Goal: Transaction & Acquisition: Download file/media

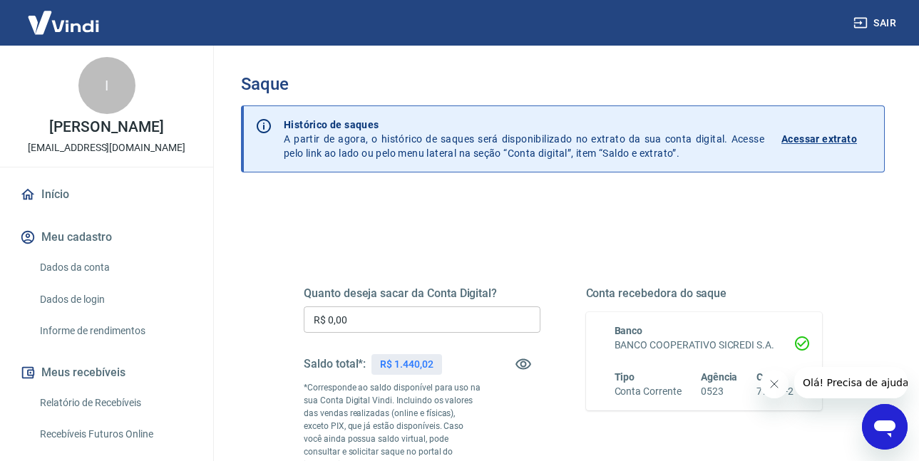
scroll to position [143, 0]
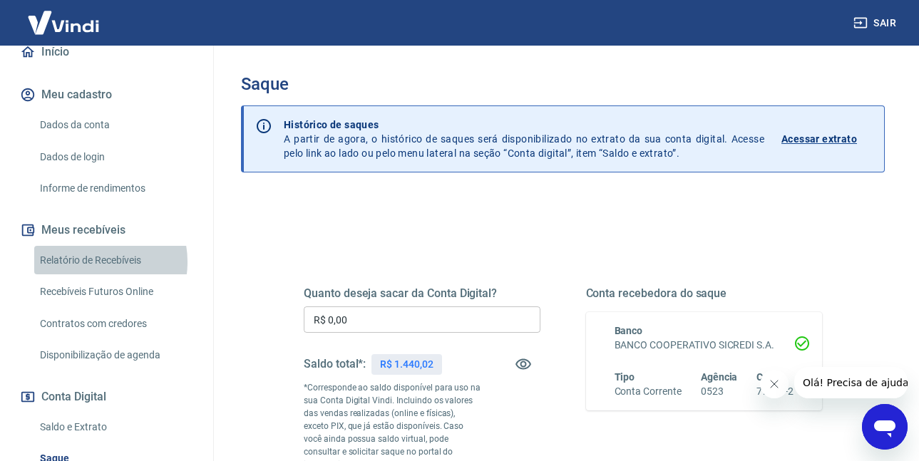
click at [93, 275] on link "Relatório de Recebíveis" at bounding box center [115, 260] width 162 height 29
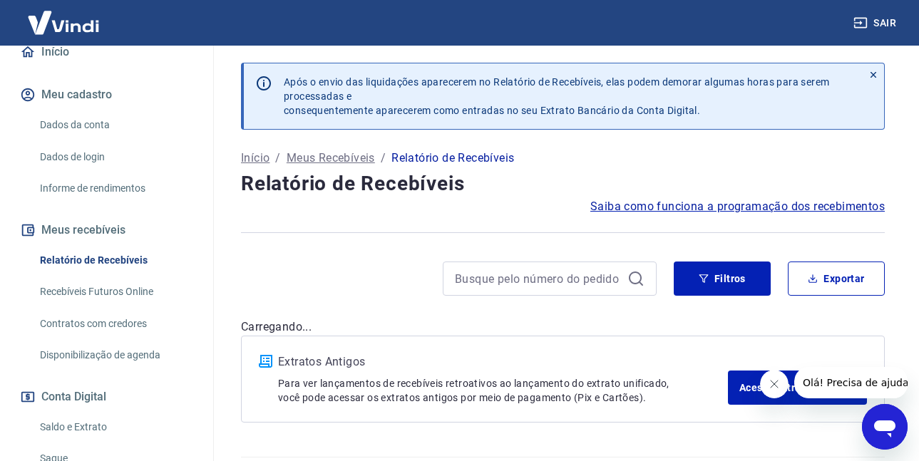
scroll to position [40, 0]
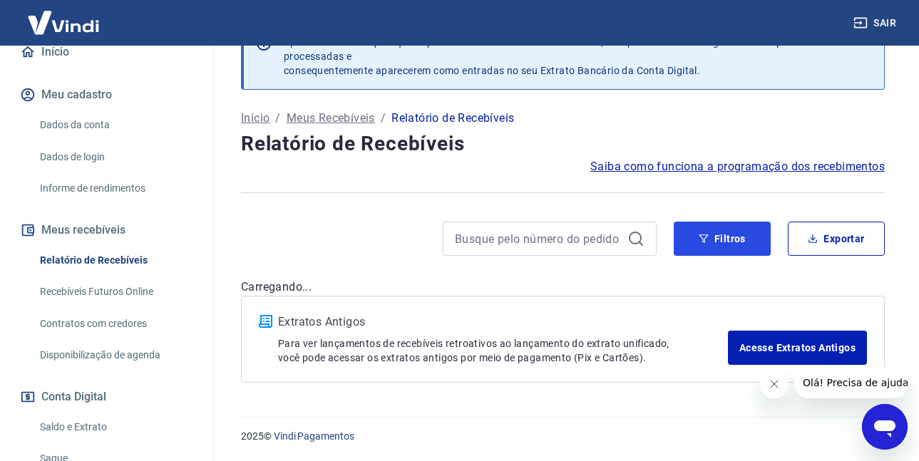
click at [739, 251] on button "Filtros" at bounding box center [721, 239] width 97 height 34
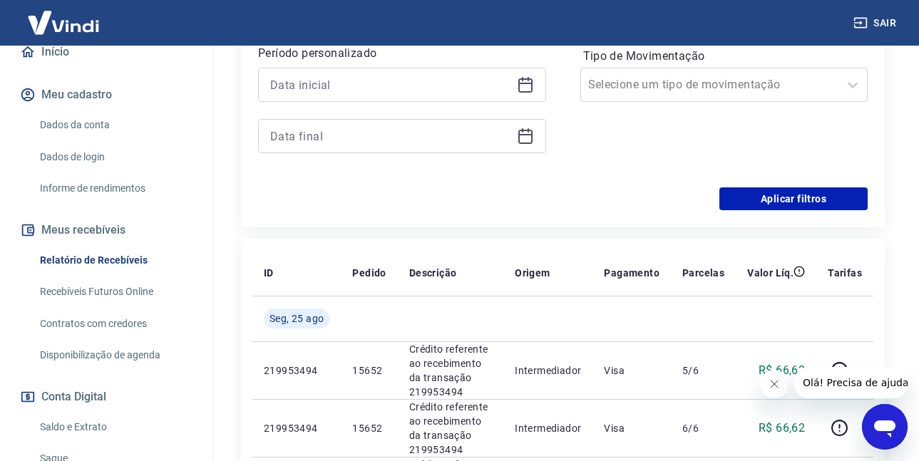
scroll to position [325, 0]
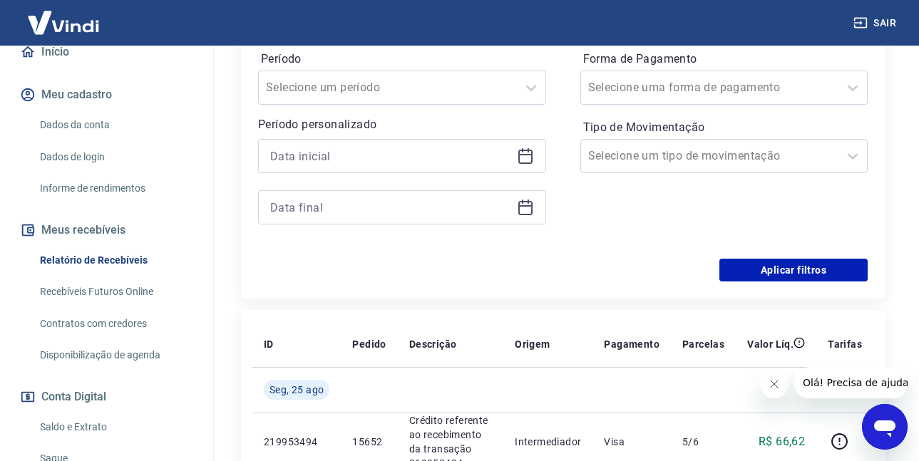
click at [529, 162] on icon at bounding box center [525, 156] width 17 height 17
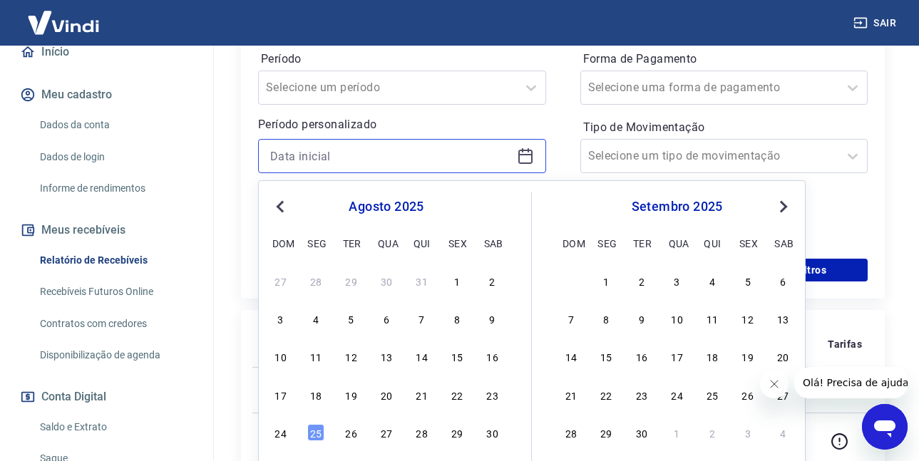
scroll to position [396, 0]
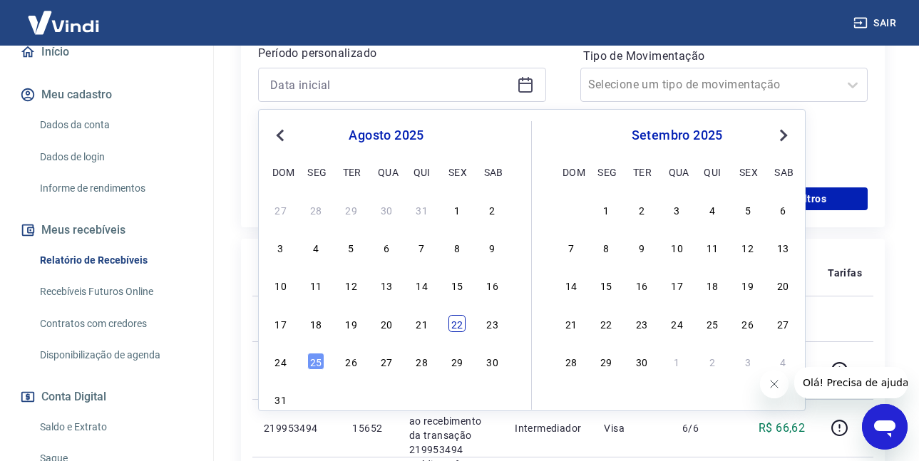
click at [452, 324] on div "22" at bounding box center [456, 323] width 17 height 17
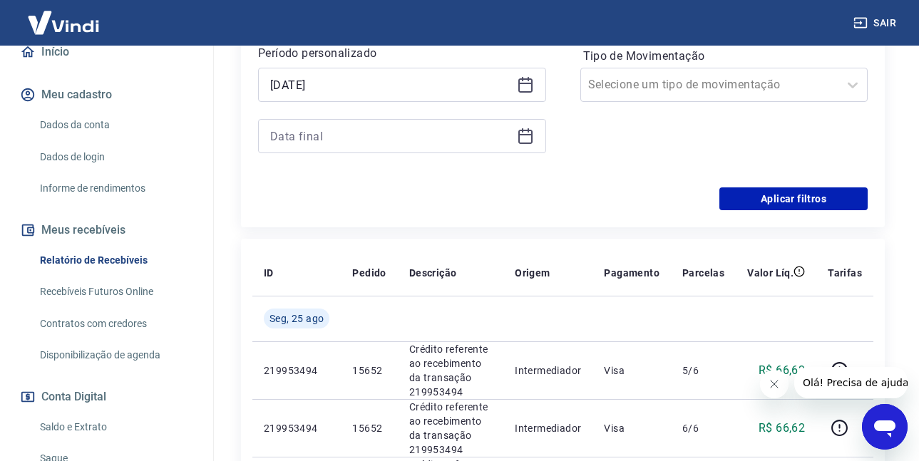
type input "[DATE]"
click at [524, 136] on icon at bounding box center [525, 136] width 17 height 17
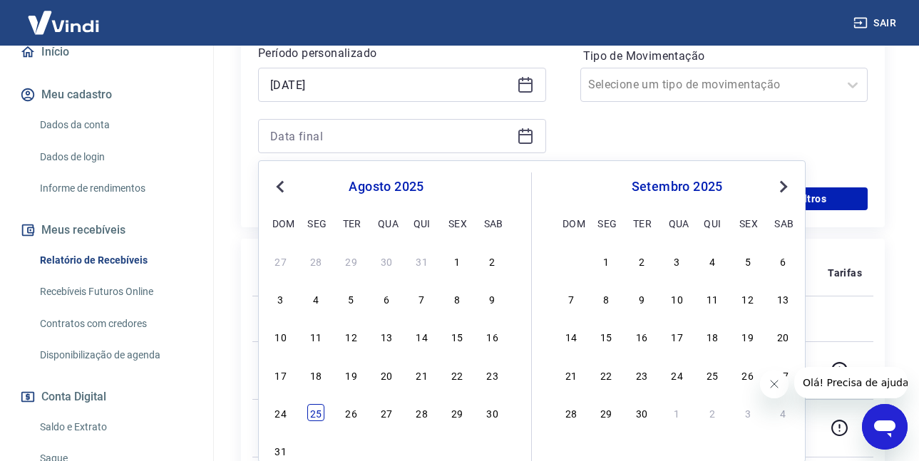
click at [323, 413] on div "25" at bounding box center [315, 412] width 17 height 17
type input "[DATE]"
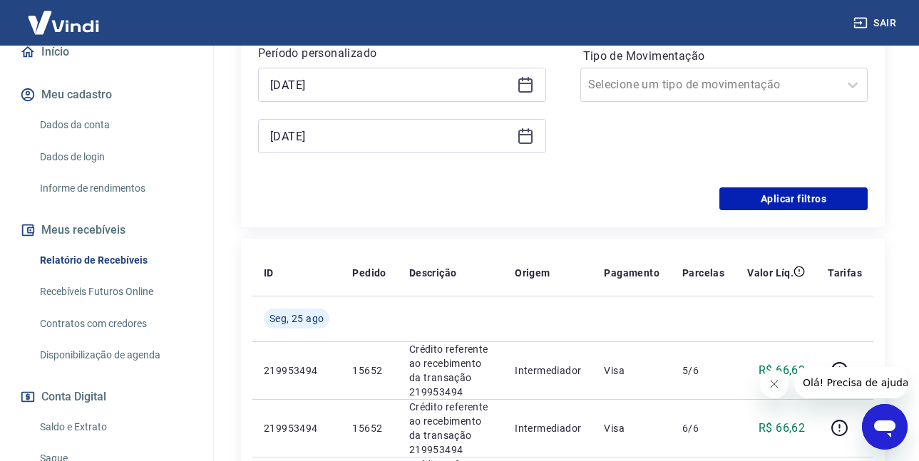
scroll to position [254, 0]
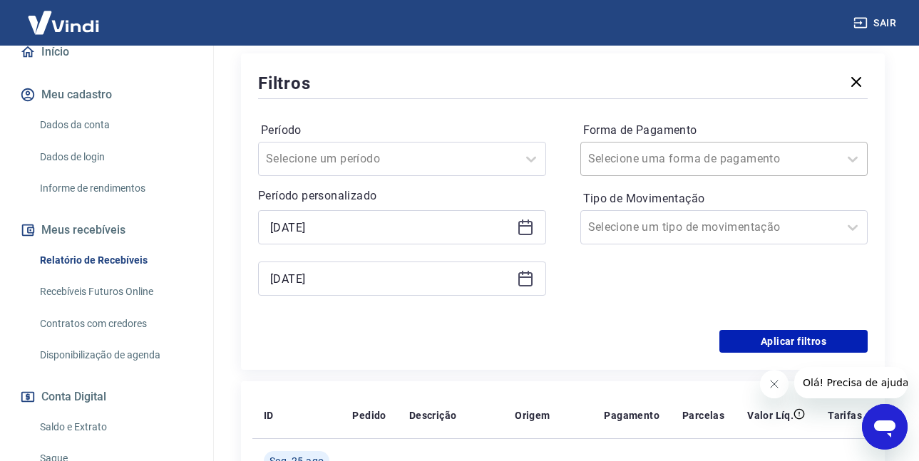
click at [649, 148] on div "Selecione uma forma de pagamento" at bounding box center [710, 159] width 258 height 26
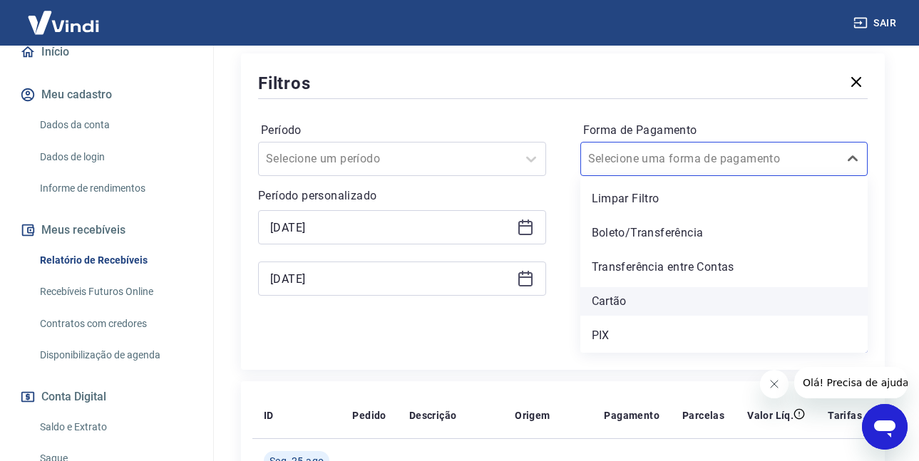
click at [598, 308] on div "Cartão" at bounding box center [724, 301] width 288 height 29
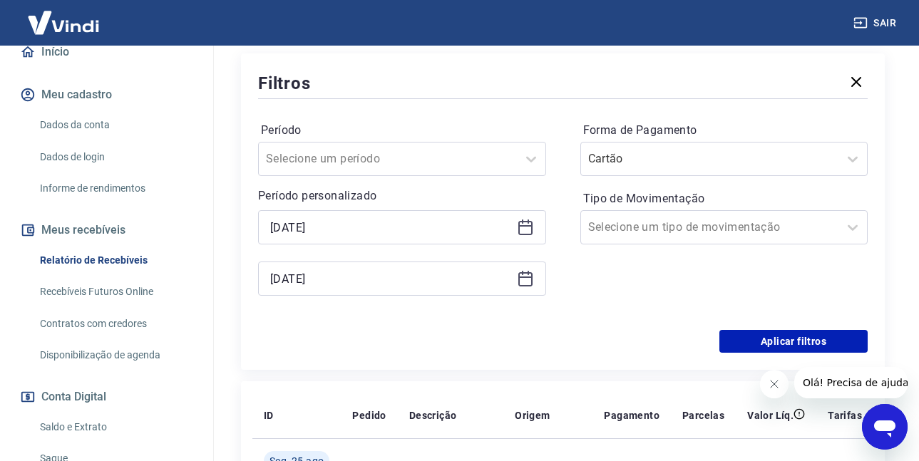
click at [601, 297] on div "Forma de Pagamento Cartão Tipo de Movimentação Selecione um tipo de movimentação" at bounding box center [724, 216] width 288 height 194
drag, startPoint x: 778, startPoint y: 345, endPoint x: 750, endPoint y: 368, distance: 36.4
click at [779, 345] on button "Aplicar filtros" at bounding box center [793, 341] width 148 height 23
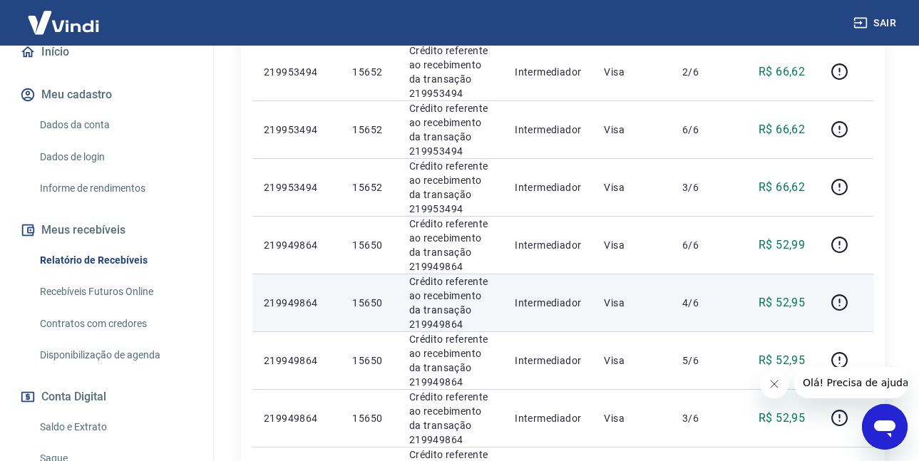
scroll to position [66, 0]
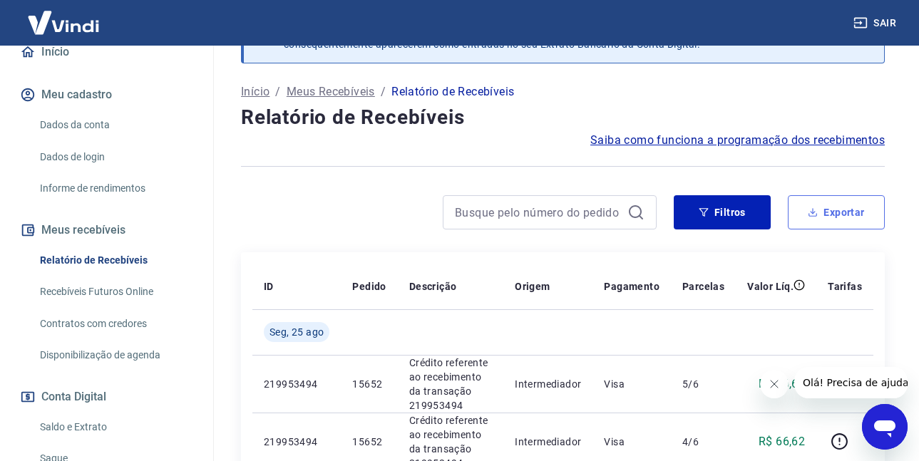
click at [810, 220] on button "Exportar" at bounding box center [835, 212] width 97 height 34
type input "[DATE]"
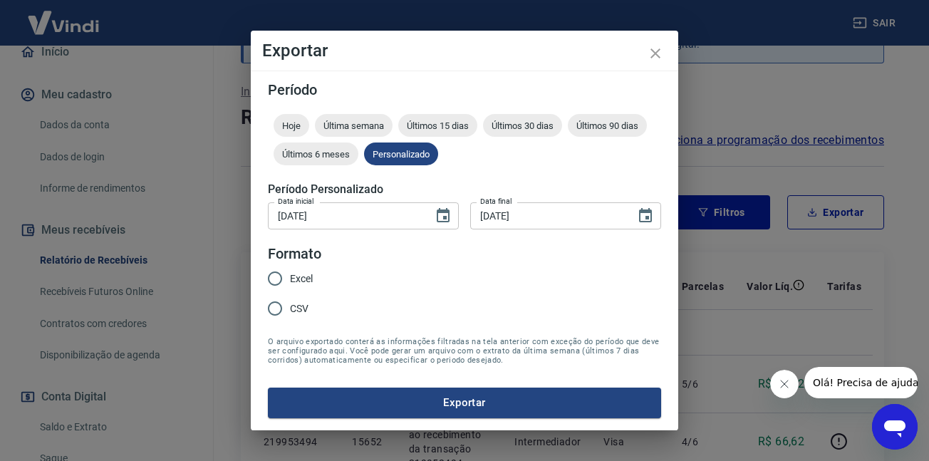
click at [268, 313] on input "CSV" at bounding box center [275, 309] width 30 height 30
radio input "true"
drag, startPoint x: 363, startPoint y: 438, endPoint x: 379, endPoint y: 423, distance: 22.7
click at [363, 438] on div "Exportar Período Hoje Última semana Últimos 15 dias Últimos 30 dias Últimos 90 …" at bounding box center [464, 230] width 929 height 461
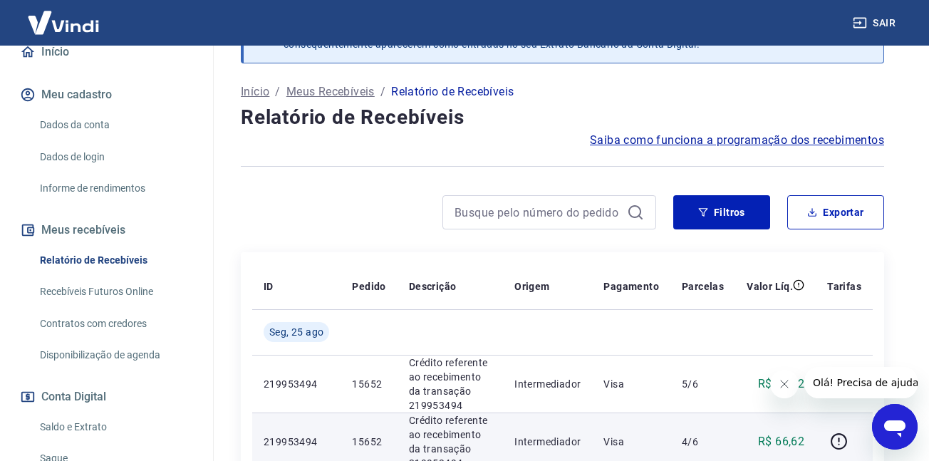
click at [386, 395] on body "Sair I IVANY DA PENHA SANTOS [EMAIL_ADDRESS][DOMAIN_NAME] Início Meu cadastro D…" at bounding box center [464, 164] width 929 height 461
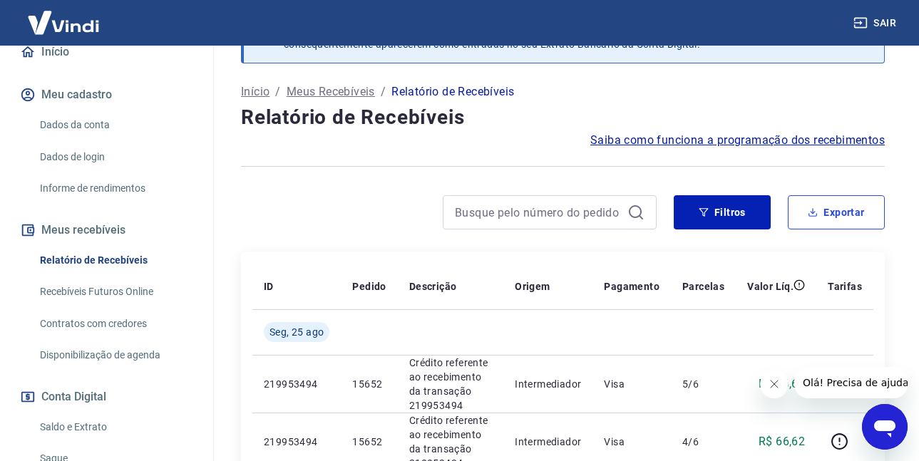
click at [824, 207] on button "Exportar" at bounding box center [835, 212] width 97 height 34
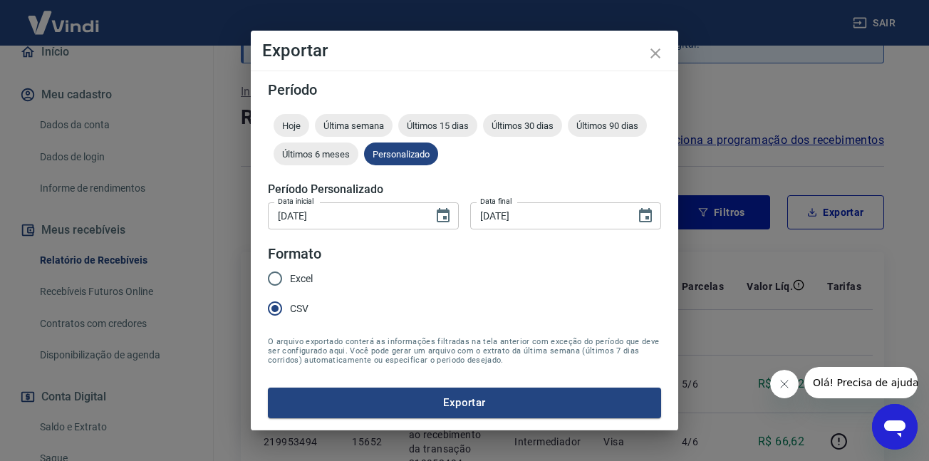
click at [383, 418] on div "Período Hoje Última semana Últimos 15 dias Últimos 30 dias Últimos 90 dias Últi…" at bounding box center [465, 250] width 428 height 359
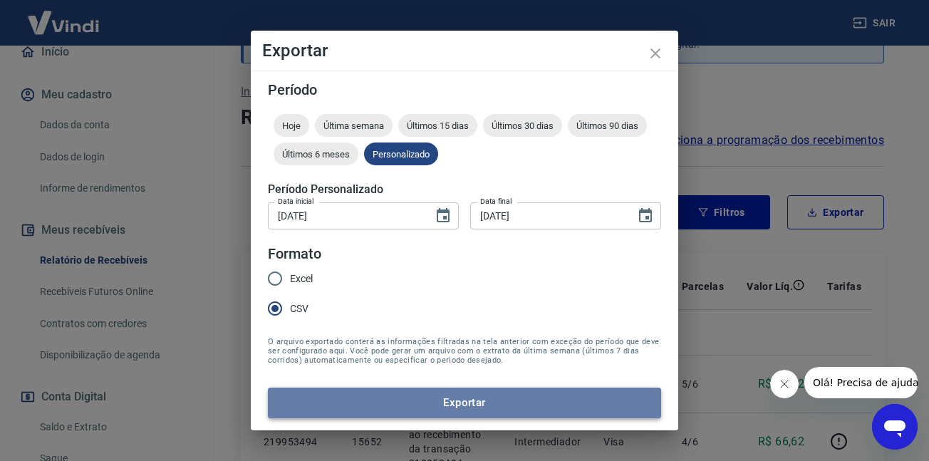
click at [462, 408] on button "Exportar" at bounding box center [464, 403] width 393 height 30
